Goal: Transaction & Acquisition: Purchase product/service

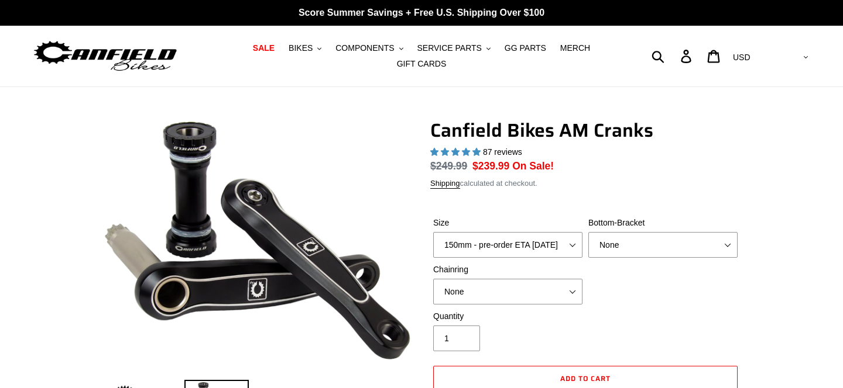
select select "highest-rating"
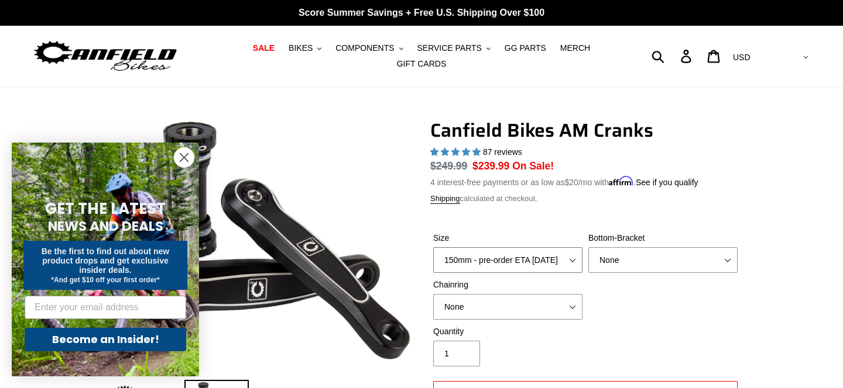
click at [530, 249] on select "150mm - pre-order ETA [DATE] 155mm - pre-order ETA [DATE] 160mm - pre-order ETA…" at bounding box center [507, 260] width 149 height 26
select select "155mm - pre-order ETA [DATE]"
click at [433, 247] on select "150mm - pre-order ETA [DATE] 155mm - pre-order ETA [DATE] 160mm - pre-order ETA…" at bounding box center [507, 260] width 149 height 26
click at [627, 262] on select "None BSA Threaded 68/73mm Press Fit PF92" at bounding box center [662, 260] width 149 height 26
click at [588, 247] on select "None BSA Threaded 68/73mm Press Fit PF92" at bounding box center [662, 260] width 149 height 26
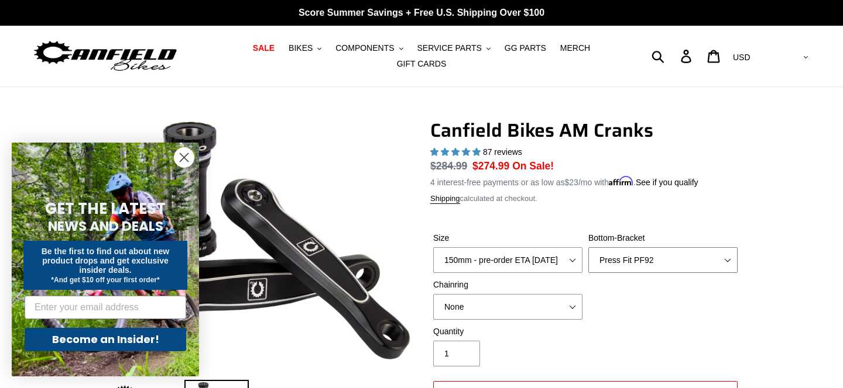
click at [629, 259] on select "None BSA Threaded 68/73mm Press Fit PF92" at bounding box center [662, 260] width 149 height 26
select select "None"
click at [588, 247] on select "None BSA Threaded 68/73mm Press Fit PF92" at bounding box center [662, 260] width 149 height 26
click at [562, 304] on select "None 30t Round (Boost 148) 30t Oval (Boost 148) 32t Round (Boost 148) 32t Oval …" at bounding box center [507, 307] width 149 height 26
click at [189, 157] on circle "Close dialog" at bounding box center [183, 157] width 19 height 19
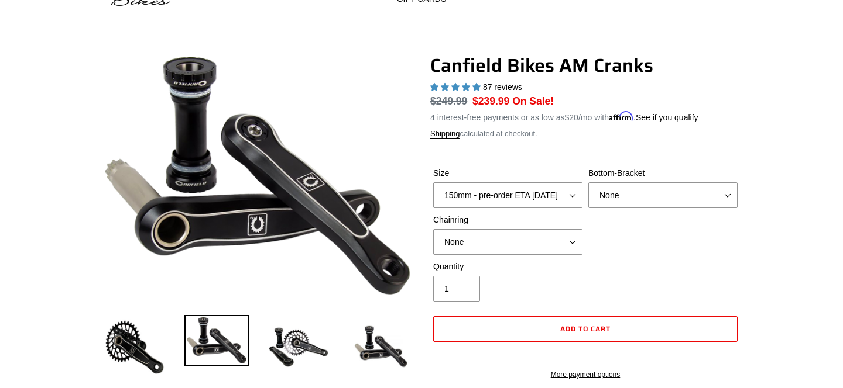
scroll to position [67, 0]
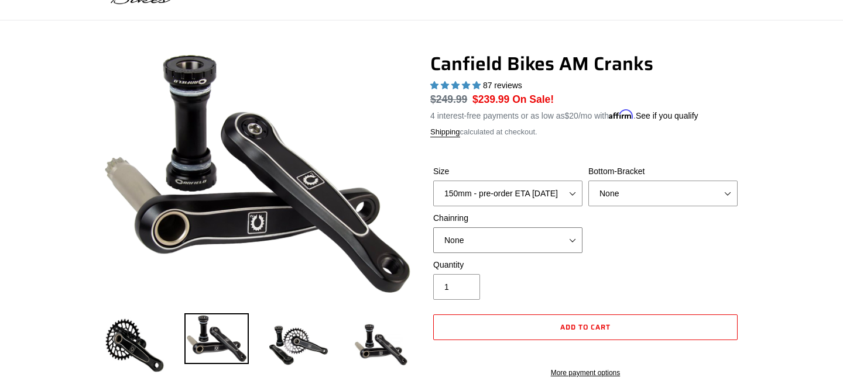
click at [479, 238] on select "None 30t Round (Boost 148) 30t Oval (Boost 148) 32t Round (Boost 148) 32t Oval …" at bounding box center [507, 241] width 149 height 26
click at [533, 233] on select "None 30t Round (Boost 148) 30t Oval (Boost 148) 32t Round (Boost 148) 32t Oval …" at bounding box center [507, 241] width 149 height 26
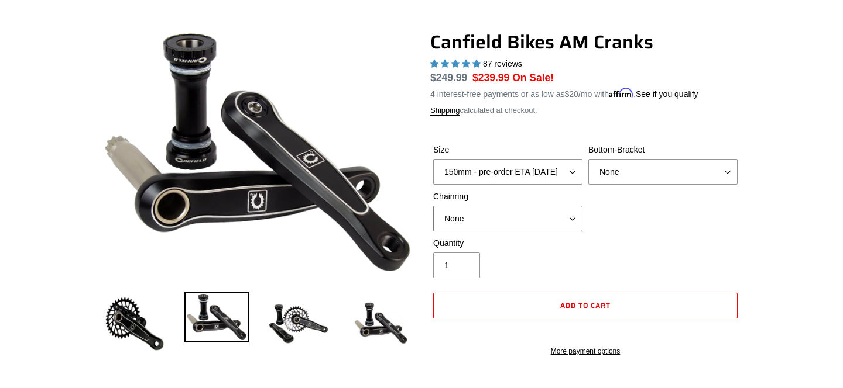
scroll to position [76, 0]
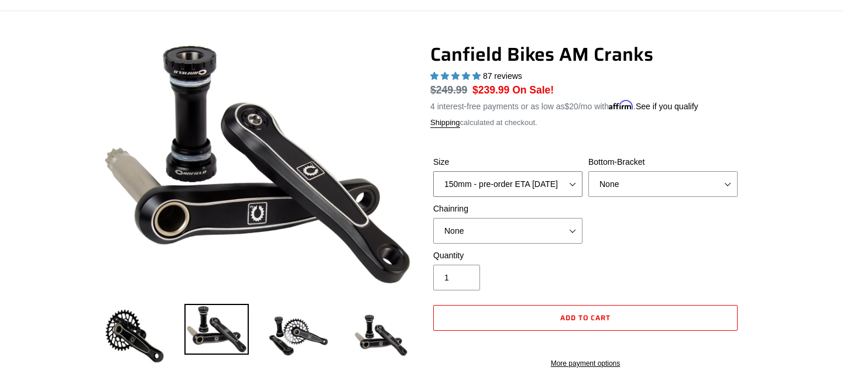
click at [492, 183] on select "150mm - pre-order ETA [DATE] 155mm - pre-order ETA [DATE] 160mm - pre-order ETA…" at bounding box center [507, 184] width 149 height 26
click at [433, 171] on select "150mm - pre-order ETA [DATE] 155mm - pre-order ETA [DATE] 160mm - pre-order ETA…" at bounding box center [507, 184] width 149 height 26
click at [472, 112] on p "4 interest-free payments or as low as $20 /mo with Affirm . See if you qualify" at bounding box center [564, 105] width 268 height 15
